Goal: Information Seeking & Learning: Understand process/instructions

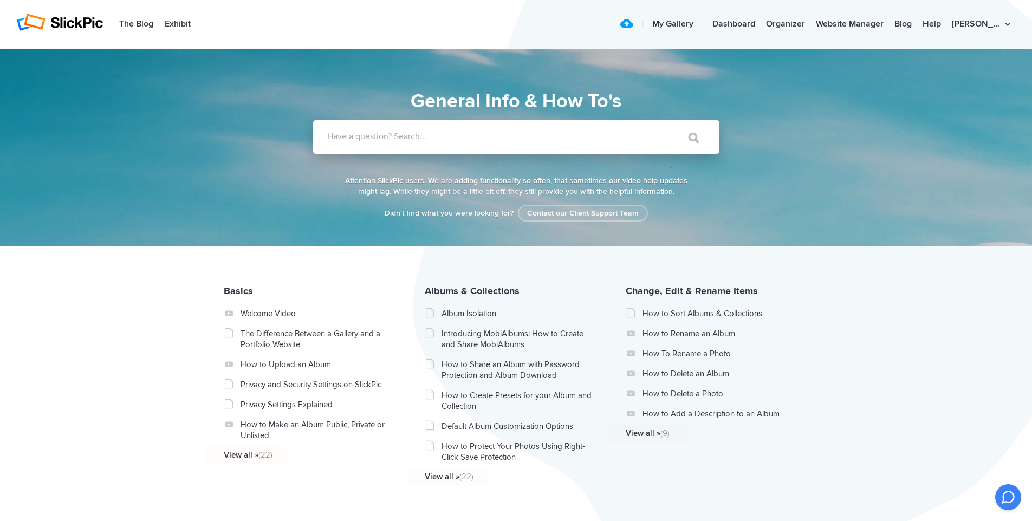
click at [375, 139] on label "Have a question? Search..." at bounding box center [530, 136] width 406 height 11
click at [375, 139] on input "Have a question? Search..." at bounding box center [494, 137] width 362 height 34
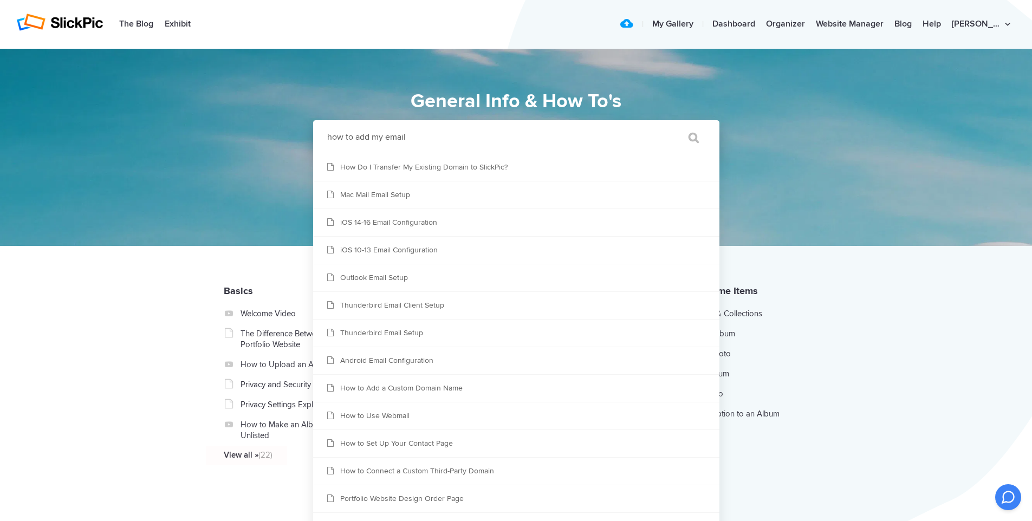
click at [363, 135] on input "how to add my email" at bounding box center [494, 137] width 362 height 34
type input "email"
click at [666, 125] on input "" at bounding box center [689, 138] width 46 height 26
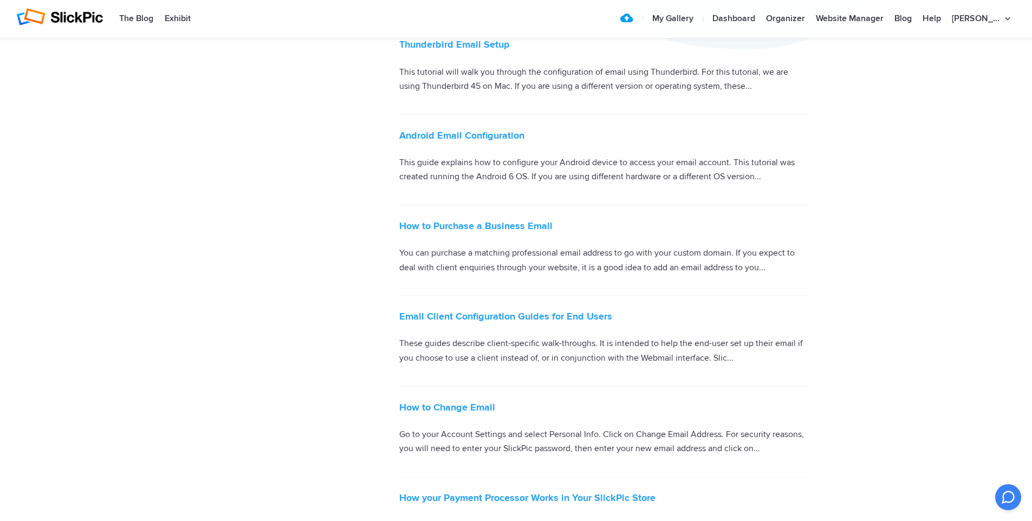
scroll to position [550, 0]
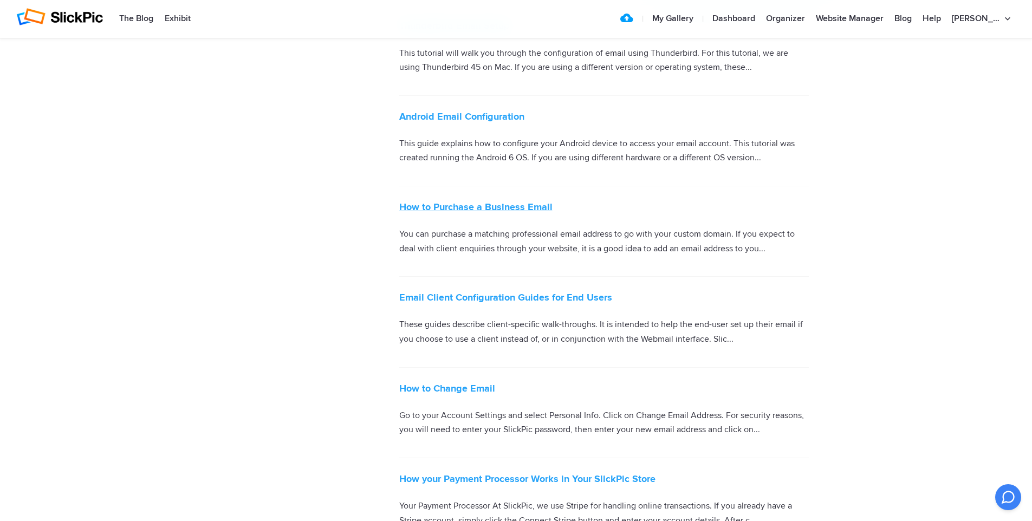
click at [489, 206] on link "How to Purchase a Business Email" at bounding box center [475, 207] width 153 height 12
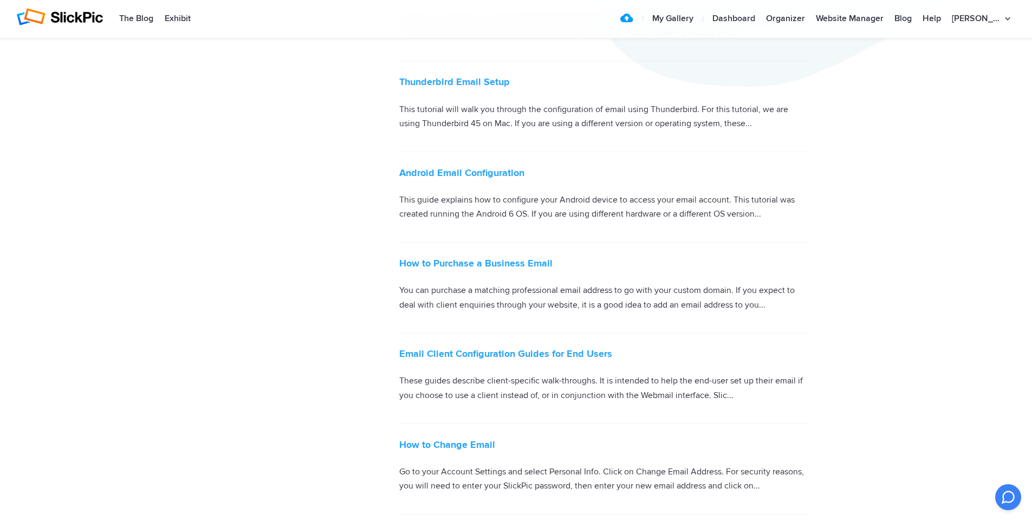
scroll to position [494, 0]
click at [543, 353] on link "Email Client Configuration Guides for End Users" at bounding box center [505, 353] width 213 height 12
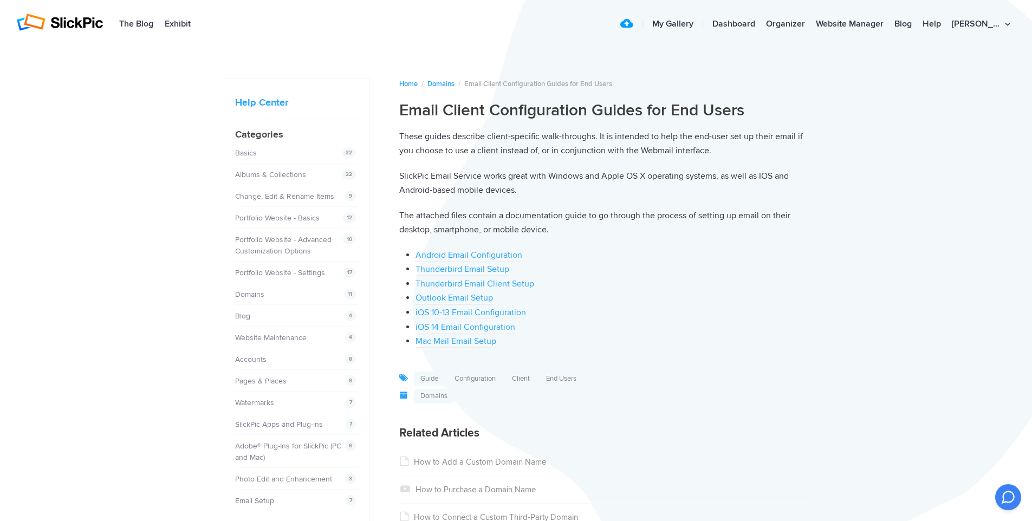
click at [459, 296] on link "Outlook Email Setup" at bounding box center [453, 299] width 77 height 12
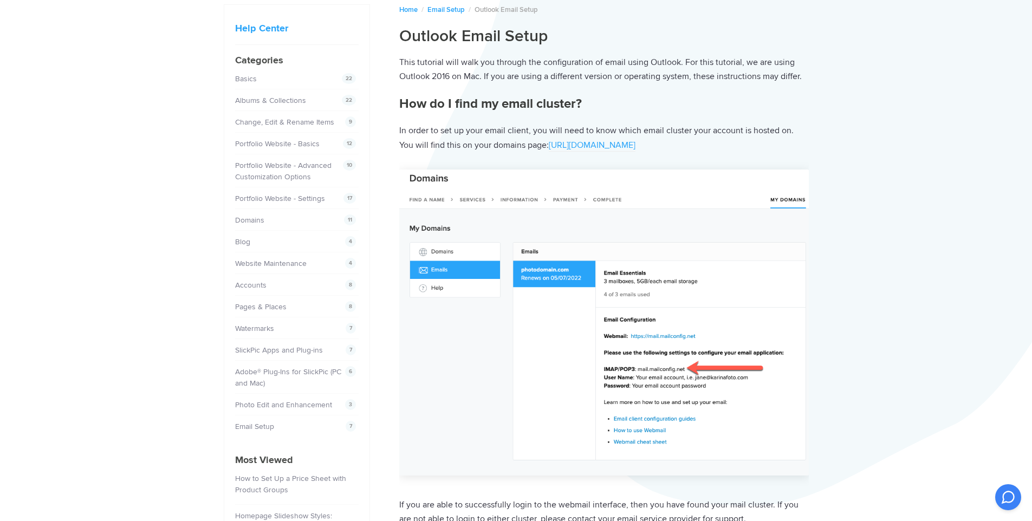
scroll to position [90, 0]
